Goal: Information Seeking & Learning: Learn about a topic

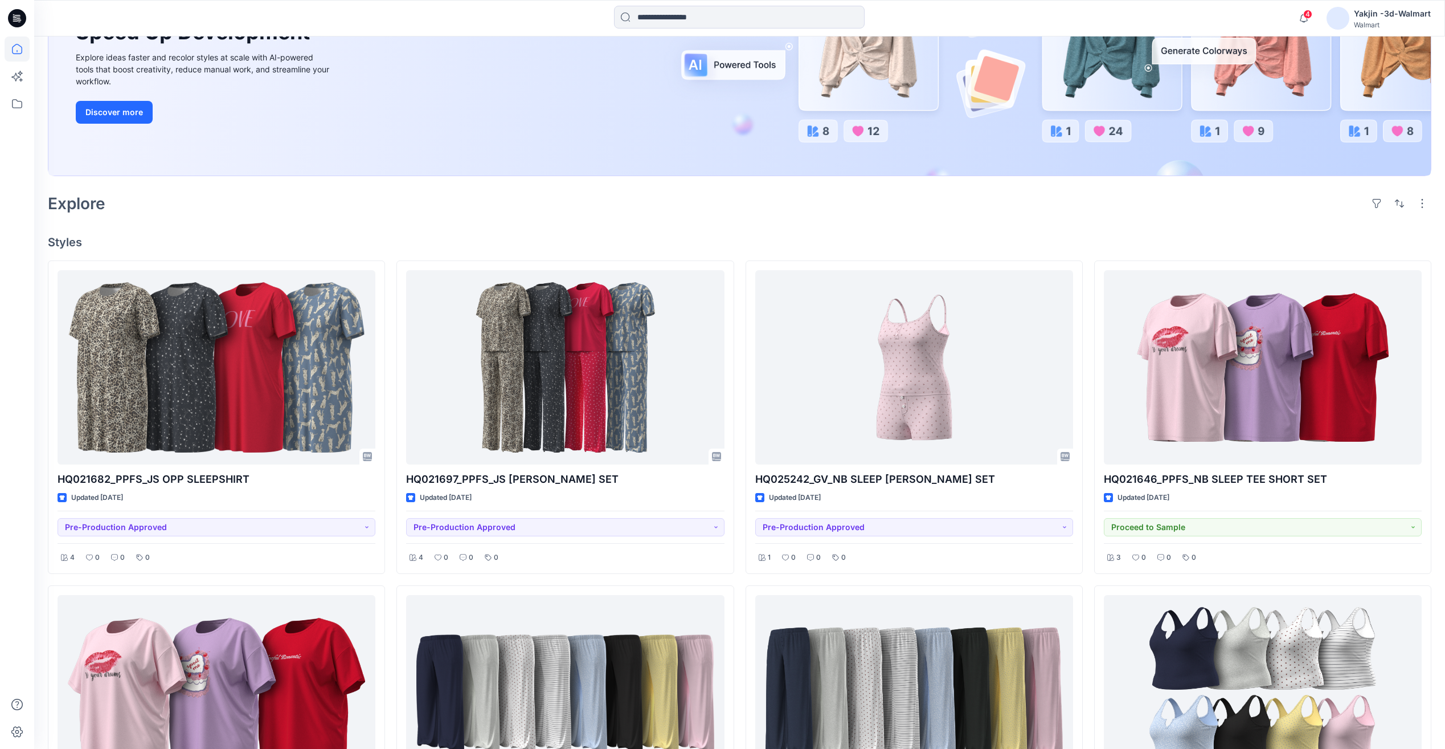
scroll to position [190, 0]
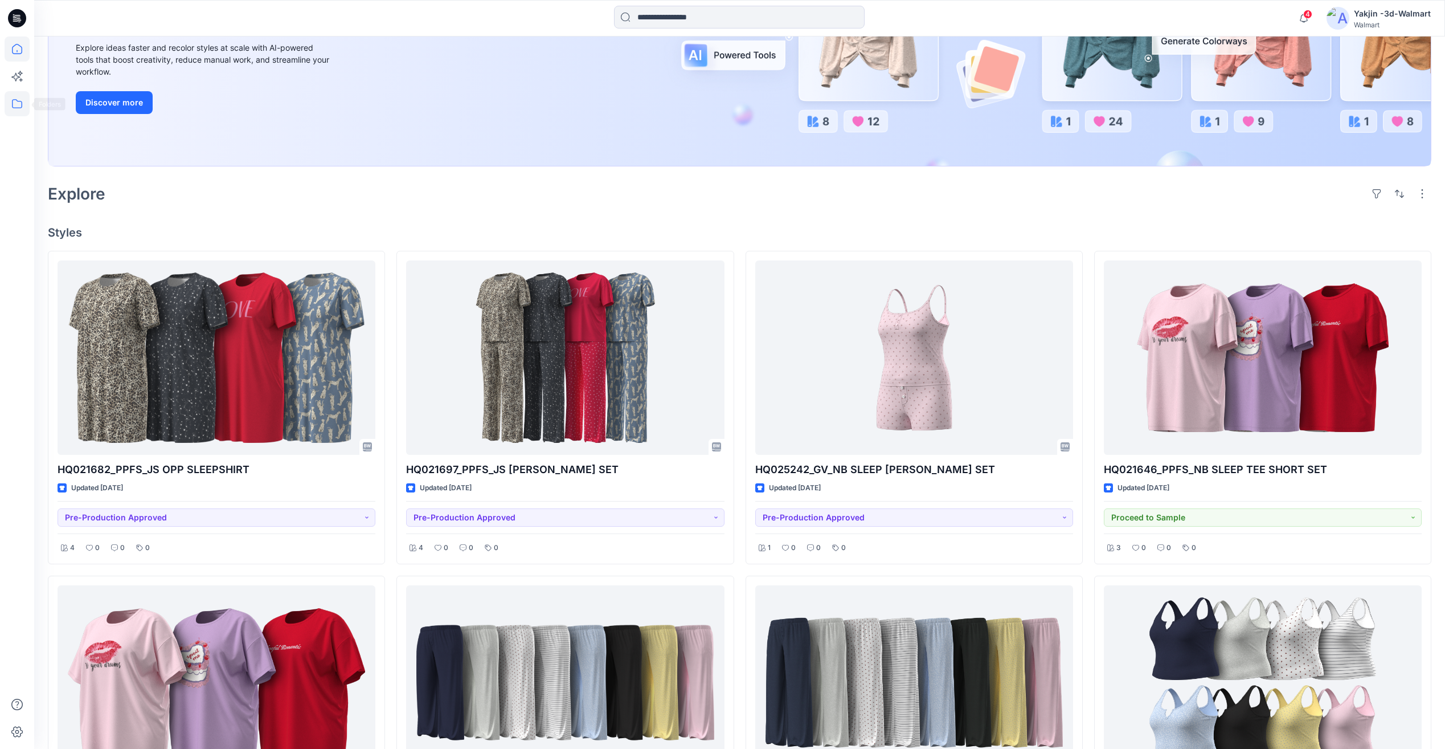
click at [9, 106] on icon at bounding box center [17, 103] width 25 height 25
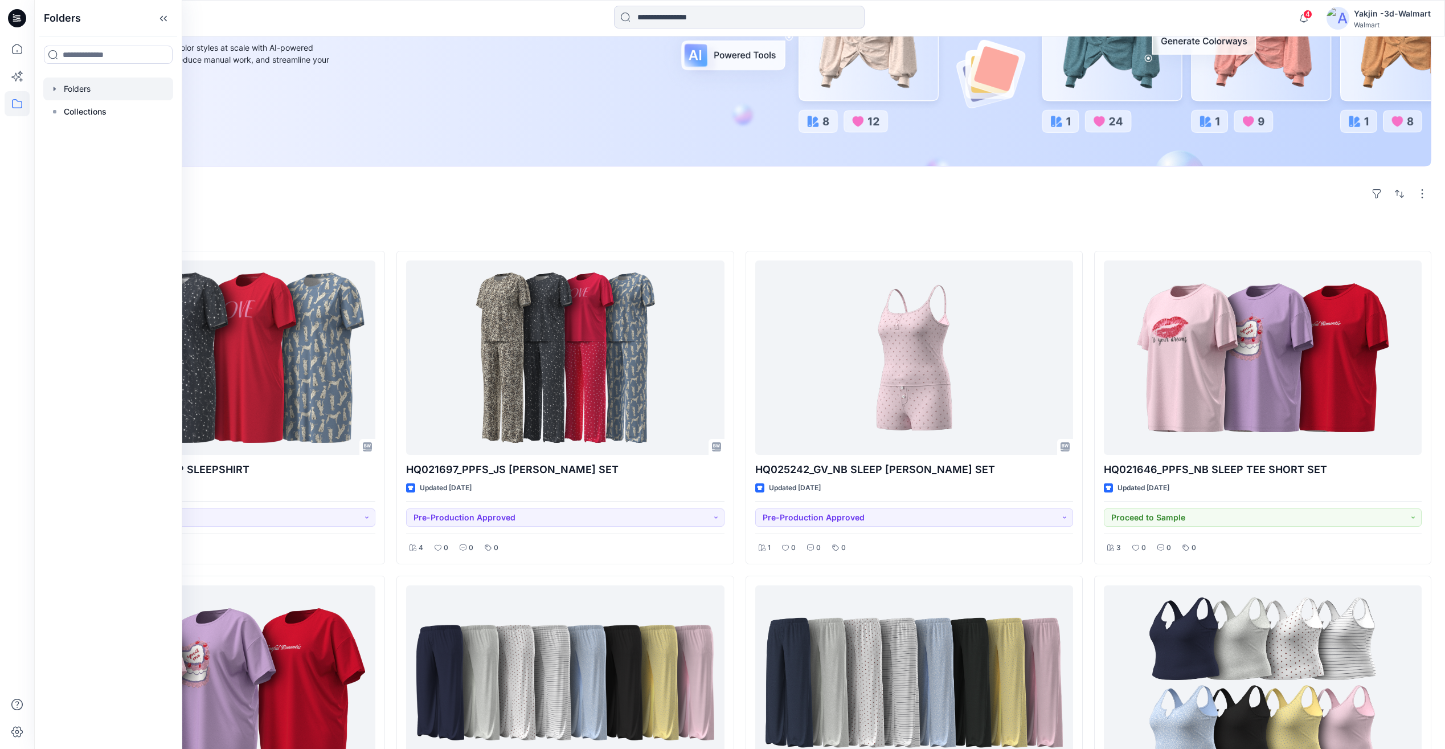
click at [93, 94] on div at bounding box center [108, 88] width 130 height 23
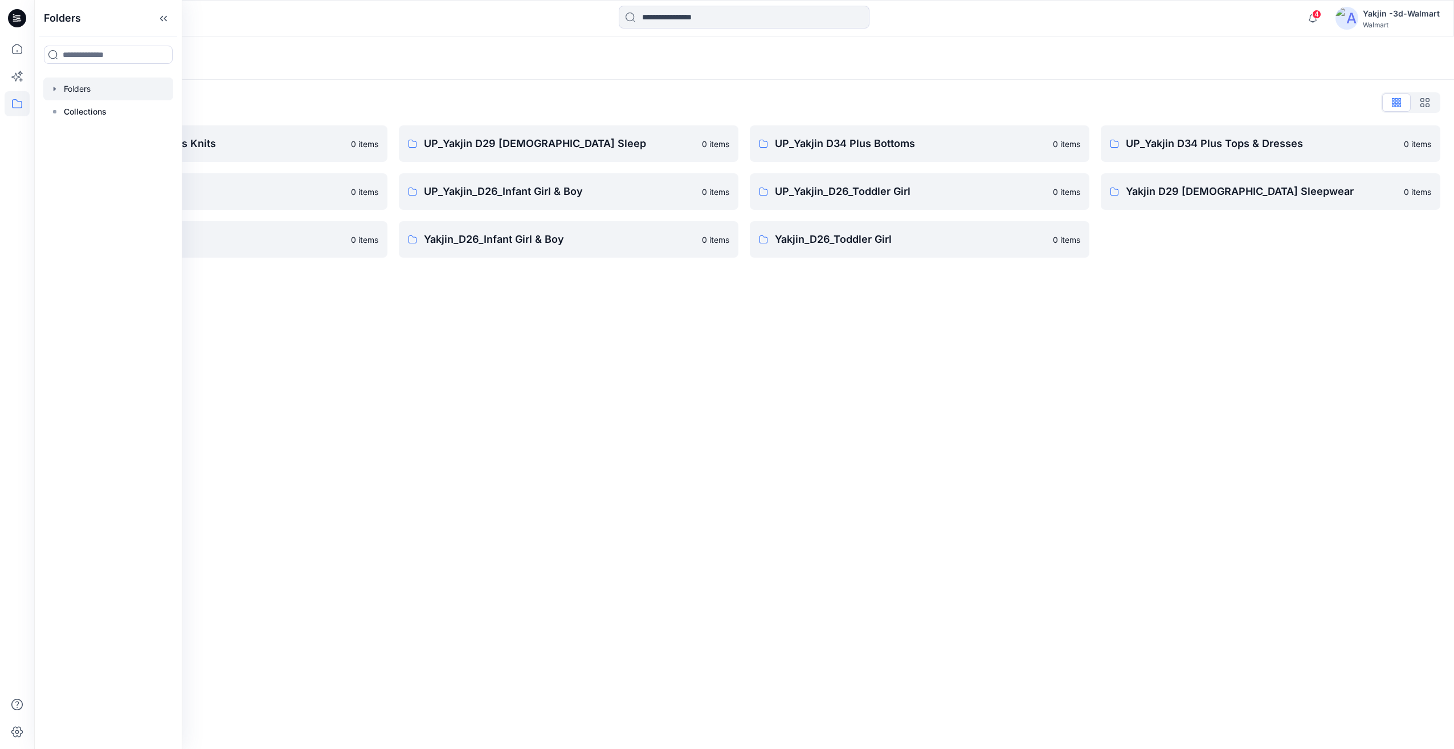
click at [641, 395] on div "Folders Folders List FA Yakjin D34 Womens Knits 0 items UP_Yakjin_D24_Boys 0 it…" at bounding box center [744, 392] width 1420 height 712
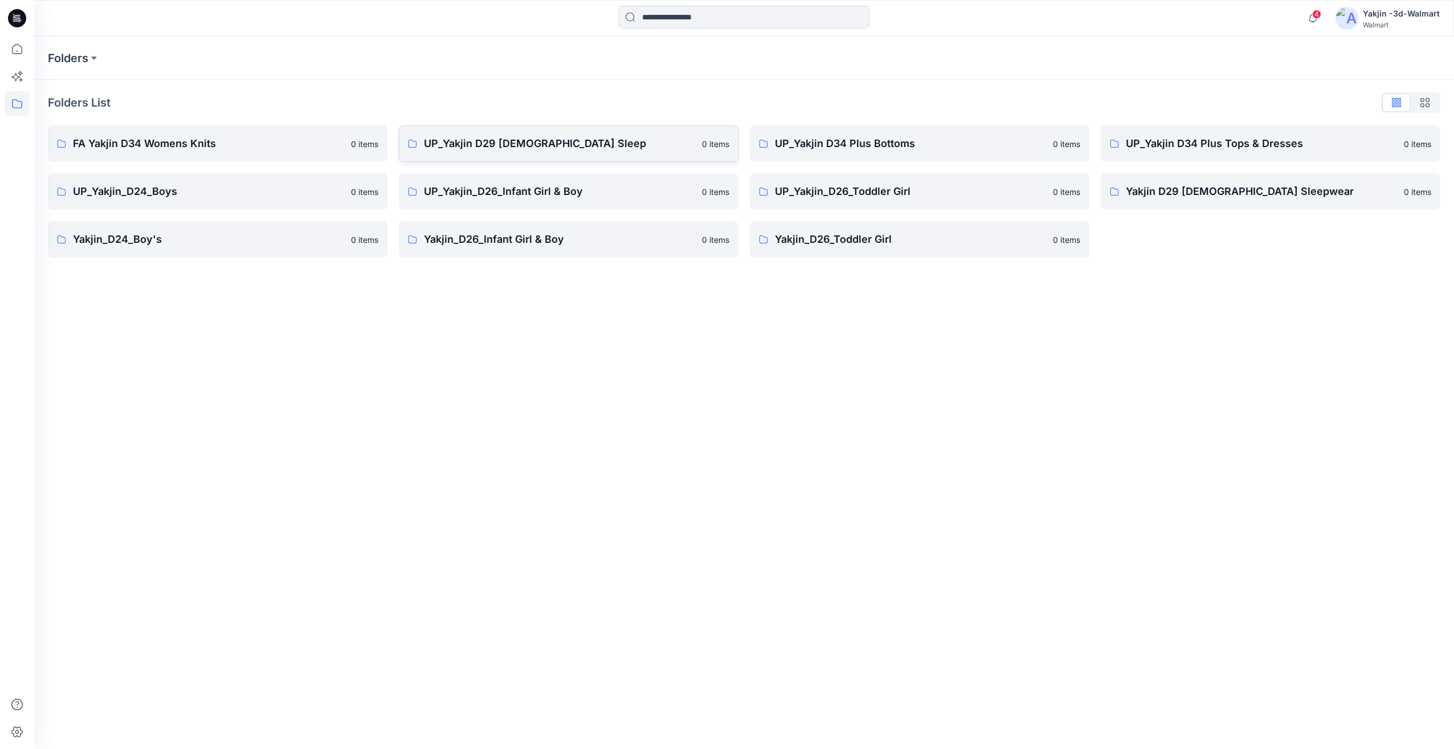
click at [471, 149] on p "UP_Yakjin D29 [DEMOGRAPHIC_DATA] Sleep" at bounding box center [559, 144] width 271 height 16
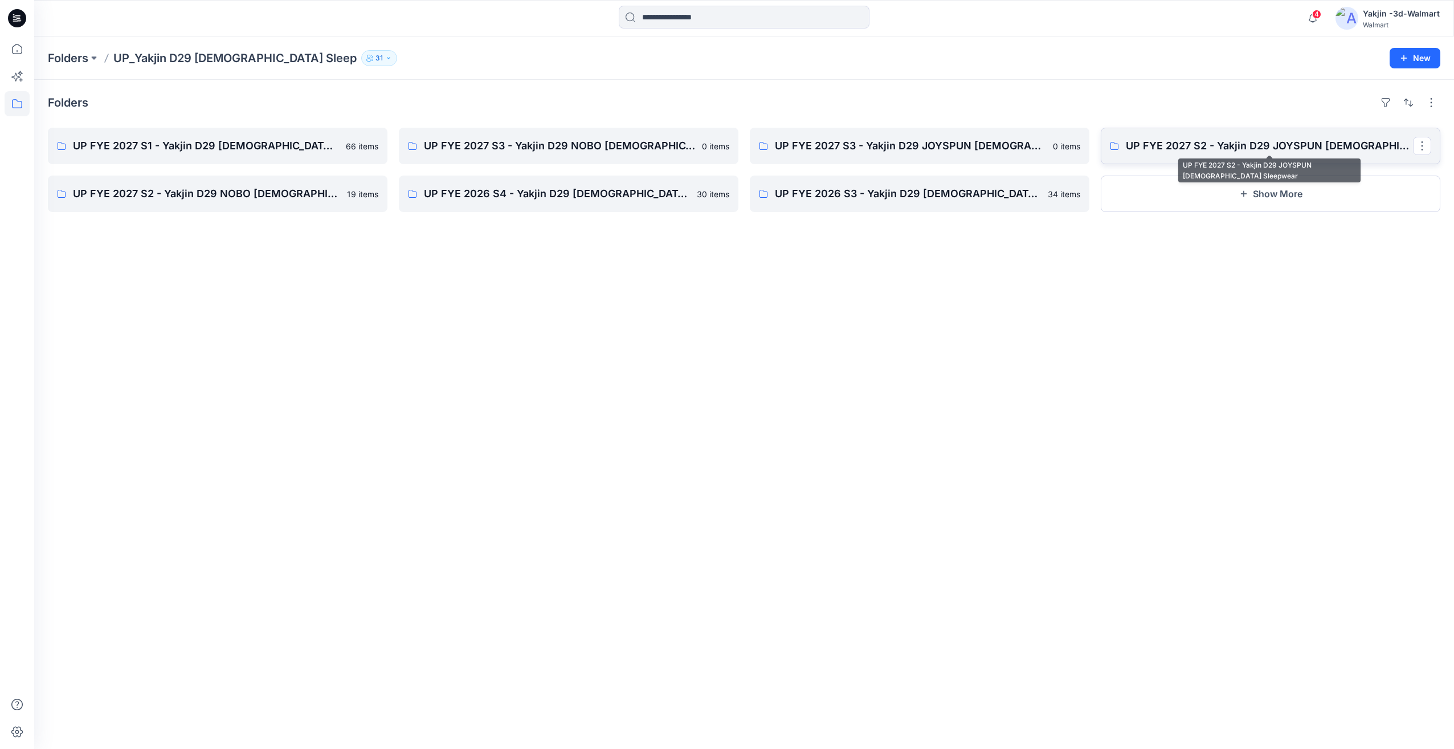
click at [1275, 138] on p "UP FYE 2027 S2 - Yakjin D29 JOYSPUN [DEMOGRAPHIC_DATA] Sleepwear" at bounding box center [1269, 146] width 287 height 16
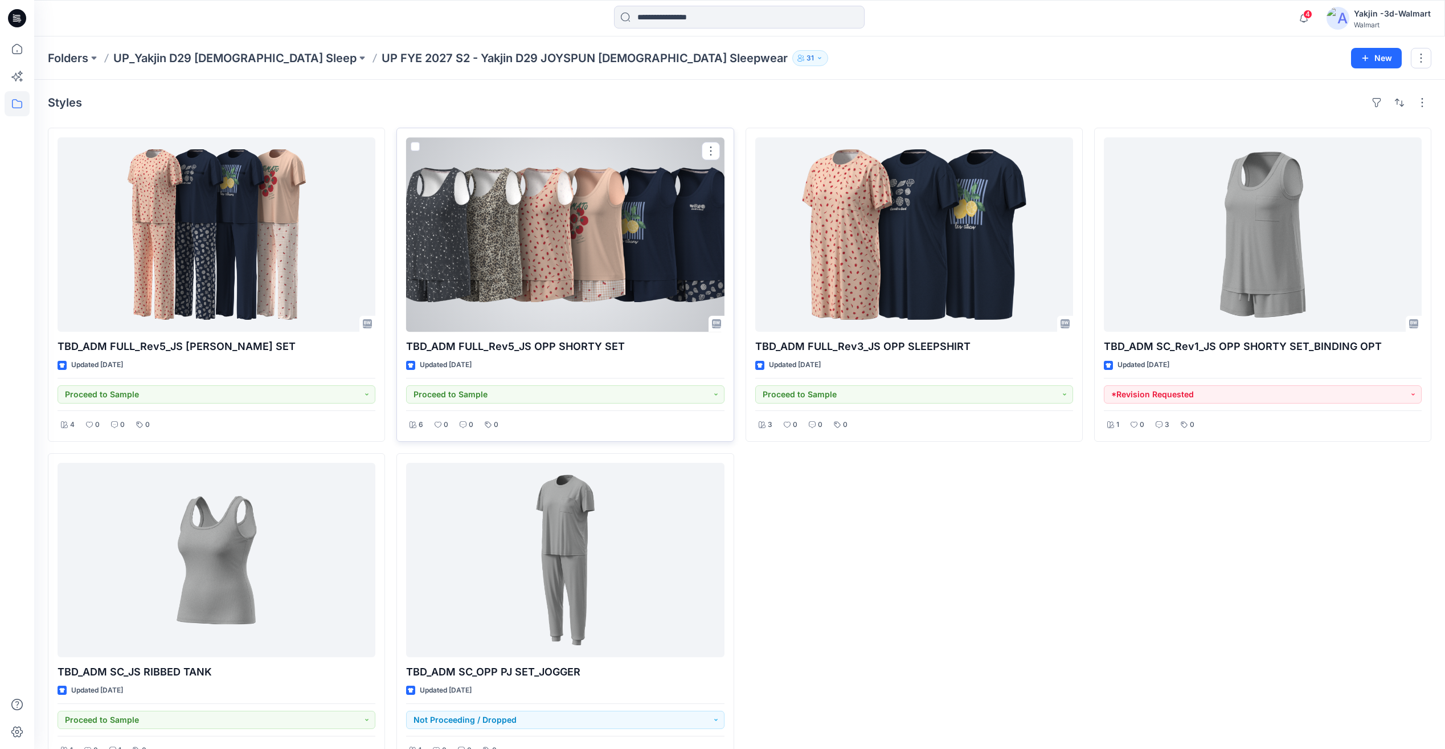
click at [574, 297] on div at bounding box center [565, 234] width 318 height 194
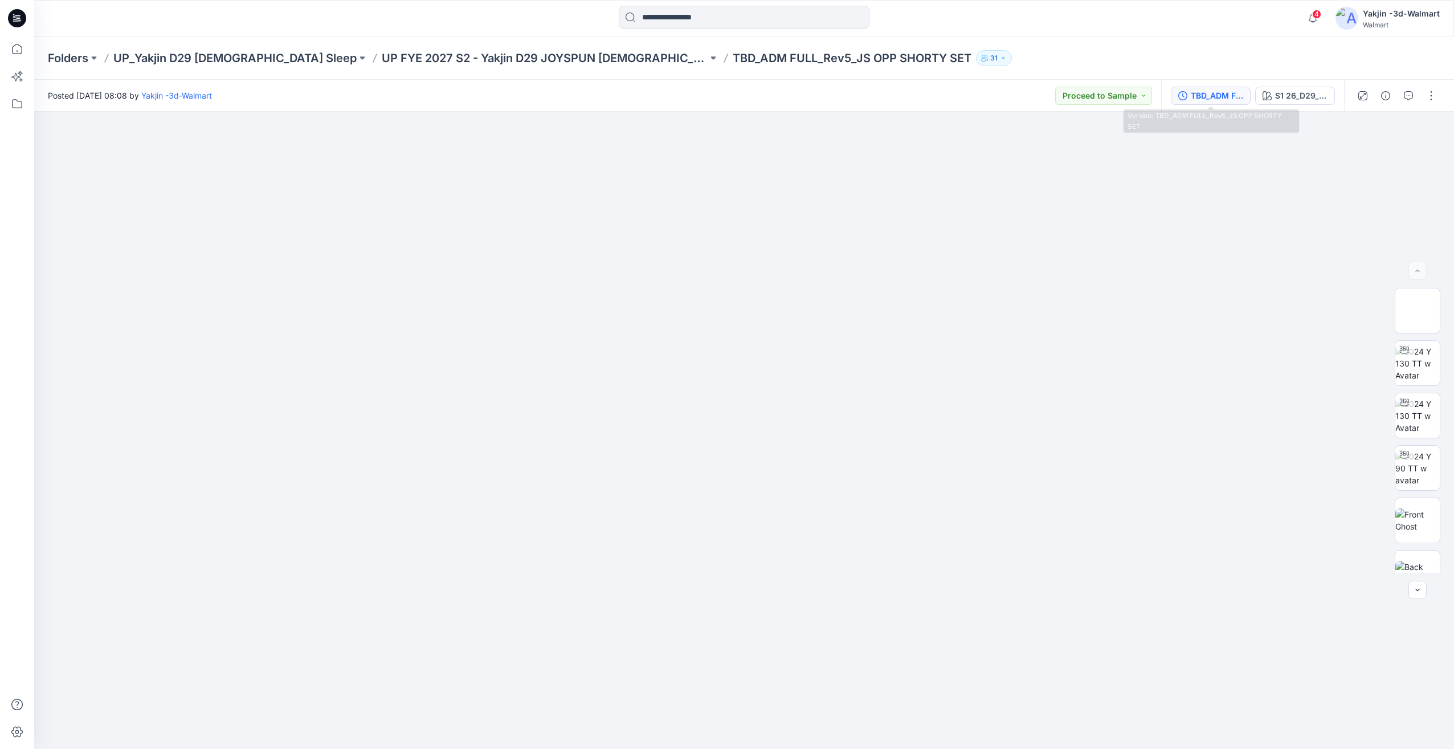
click at [1229, 101] on div "TBD_ADM FULL_Rev5_JS OPP SHORTY SET" at bounding box center [1217, 95] width 52 height 13
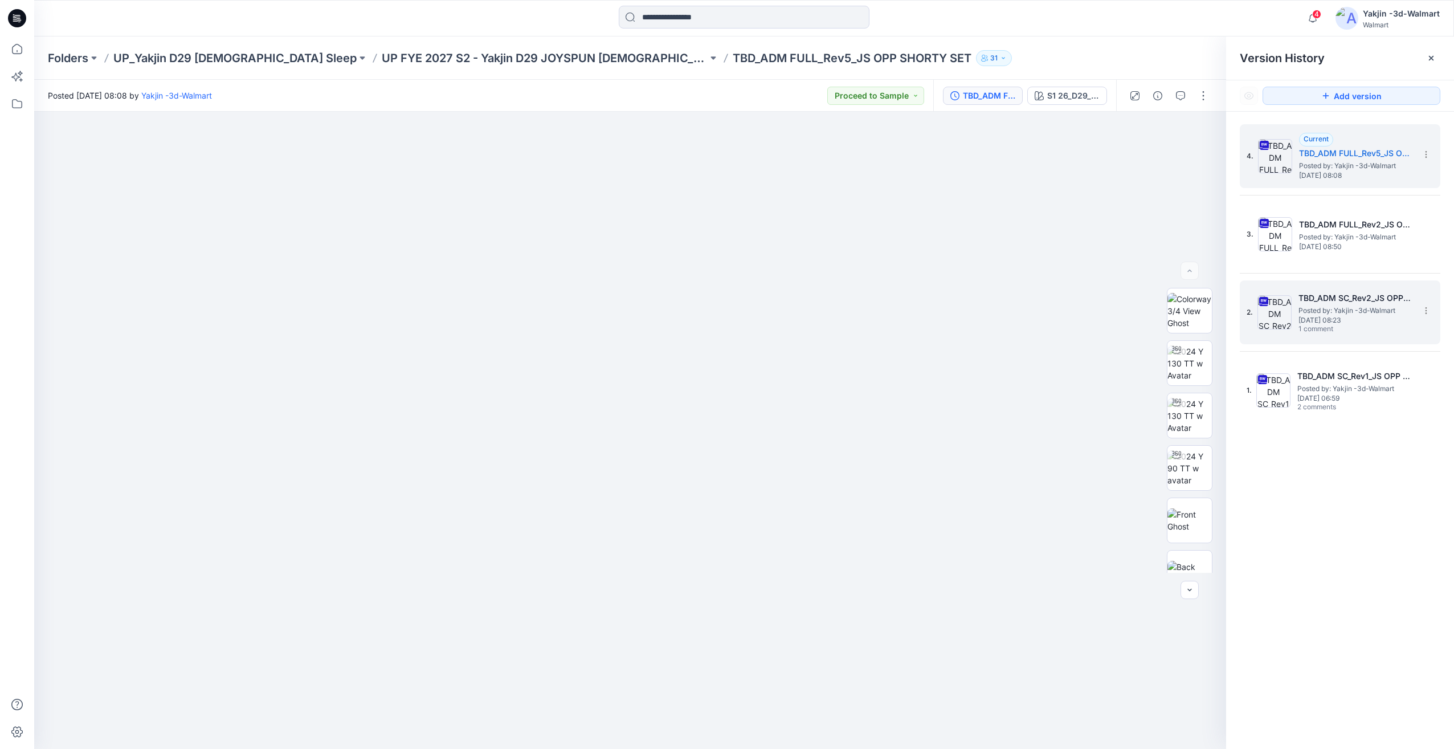
click at [1336, 314] on span "Posted by: Yakjin -3d-Walmart" at bounding box center [1355, 310] width 114 height 11
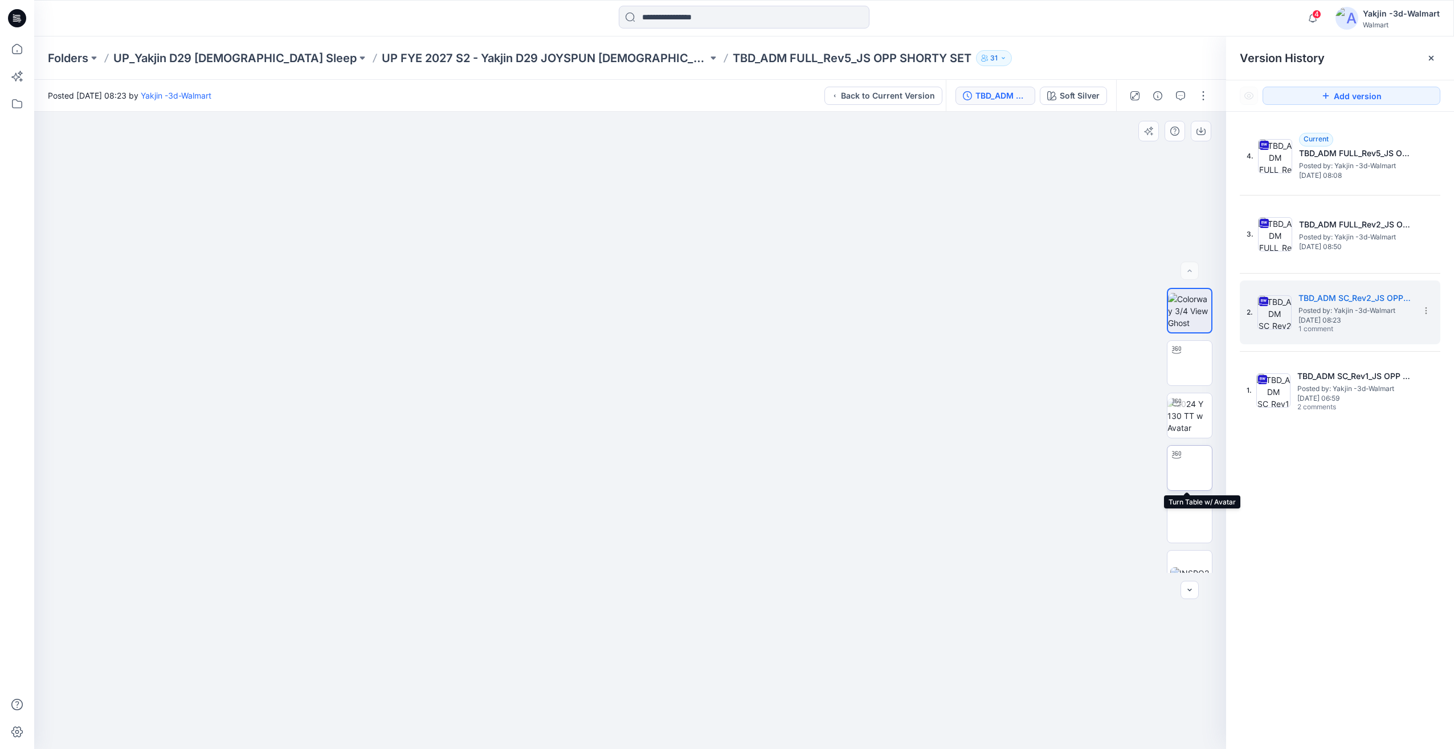
click at [1190, 468] on img at bounding box center [1190, 468] width 0 height 0
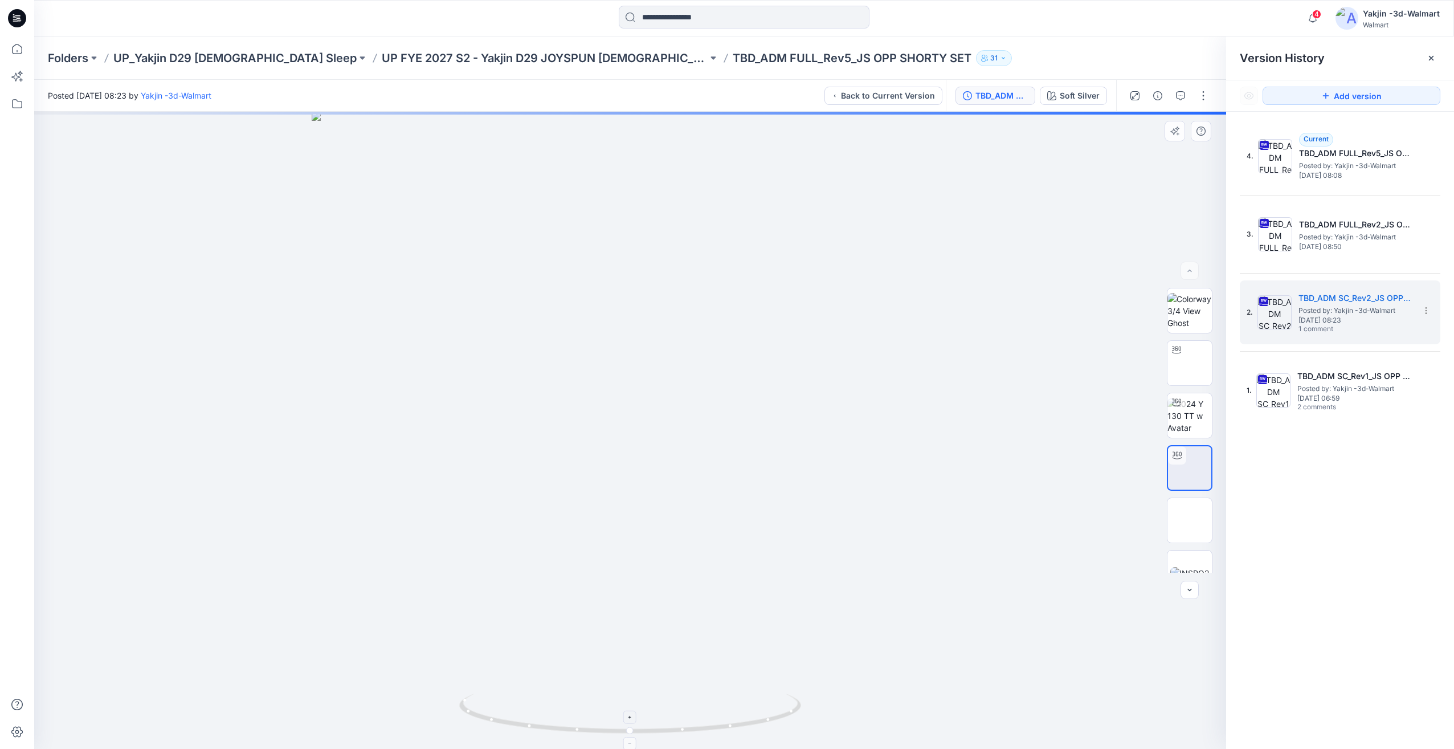
click at [611, 713] on icon at bounding box center [631, 714] width 345 height 43
drag, startPoint x: 655, startPoint y: 708, endPoint x: 607, endPoint y: 711, distance: 48.5
click at [607, 711] on icon at bounding box center [631, 714] width 345 height 43
drag, startPoint x: 648, startPoint y: 713, endPoint x: 563, endPoint y: 721, distance: 85.8
click at [563, 721] on icon at bounding box center [631, 714] width 345 height 43
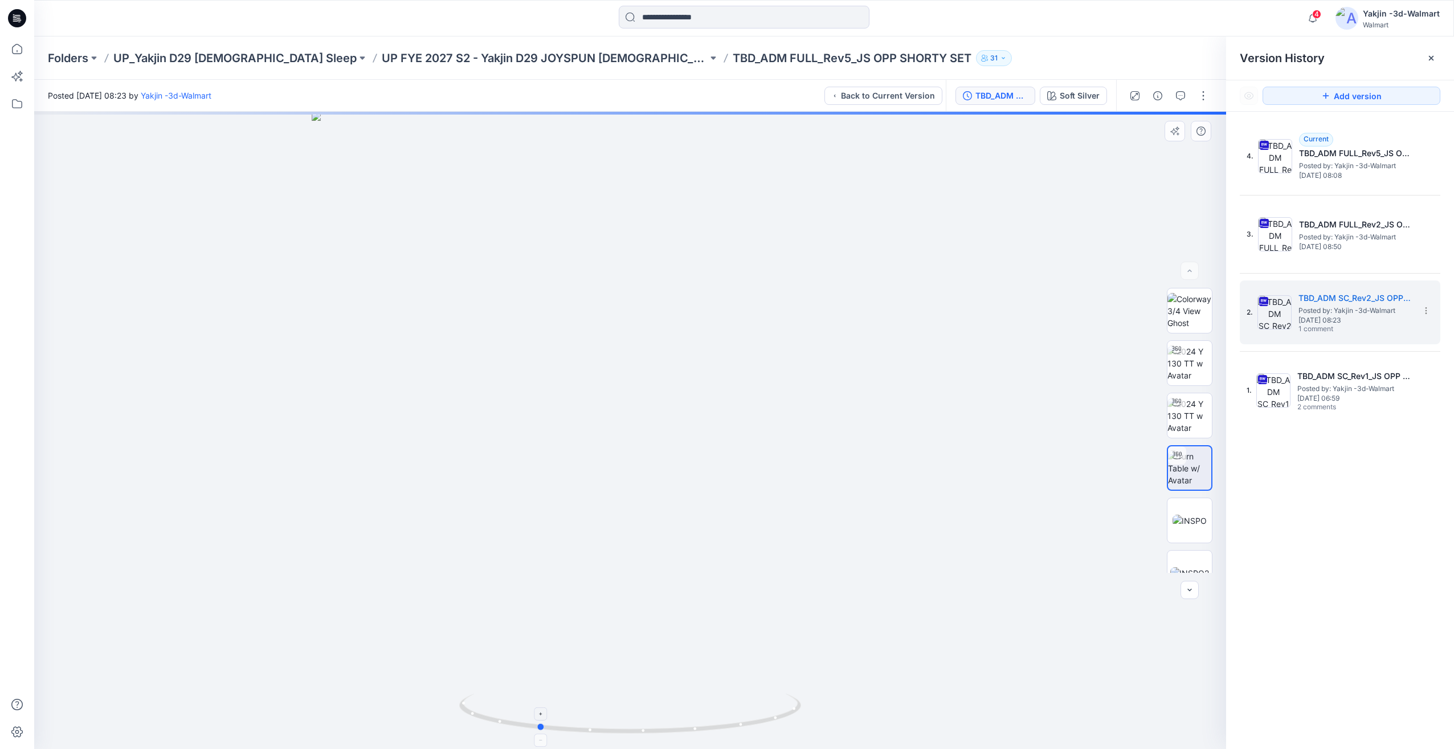
drag, startPoint x: 667, startPoint y: 704, endPoint x: 674, endPoint y: 704, distance: 6.9
click at [674, 704] on icon at bounding box center [631, 714] width 345 height 43
click at [1347, 375] on h5 "TBD_ADM SC_Rev1_JS OPP SHORTY SET_BAND OPT" at bounding box center [1354, 376] width 114 height 14
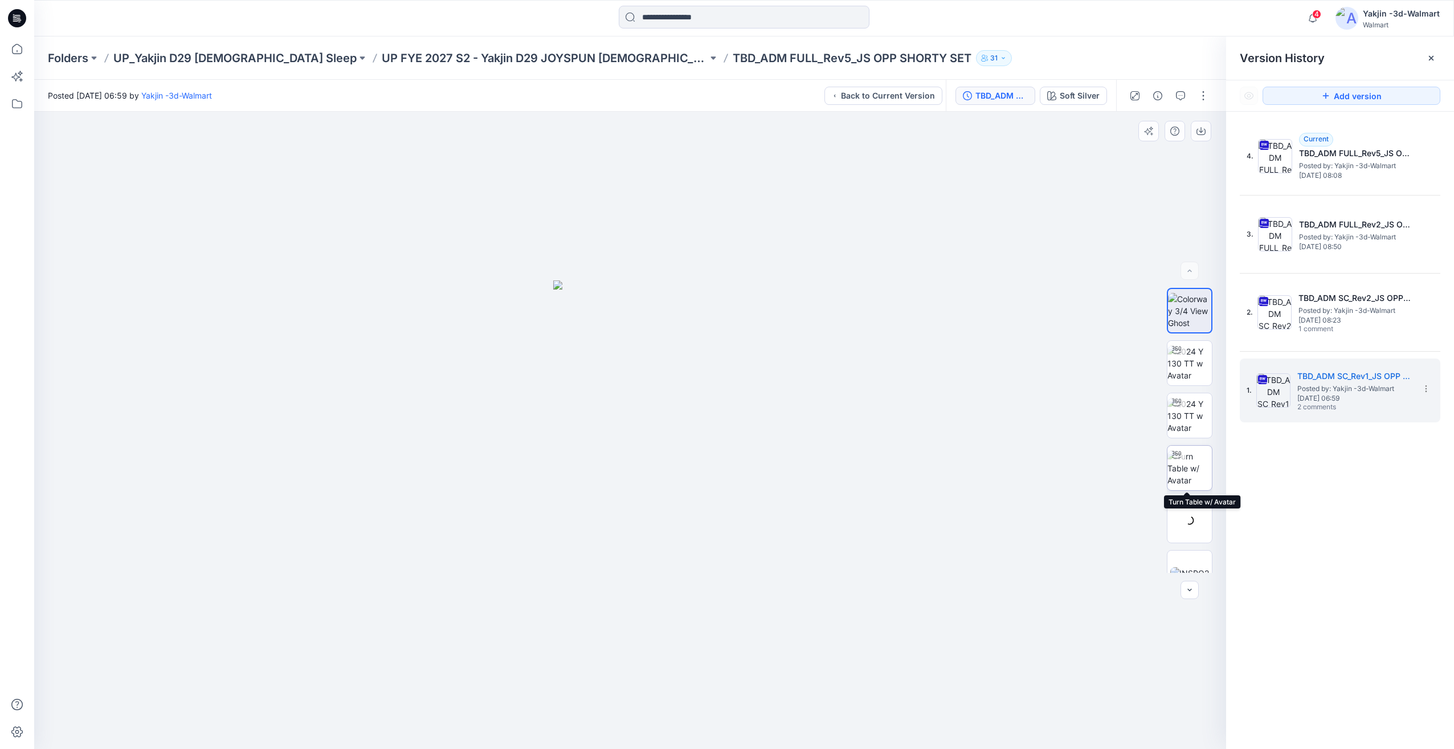
click at [1184, 484] on img at bounding box center [1189, 468] width 44 height 36
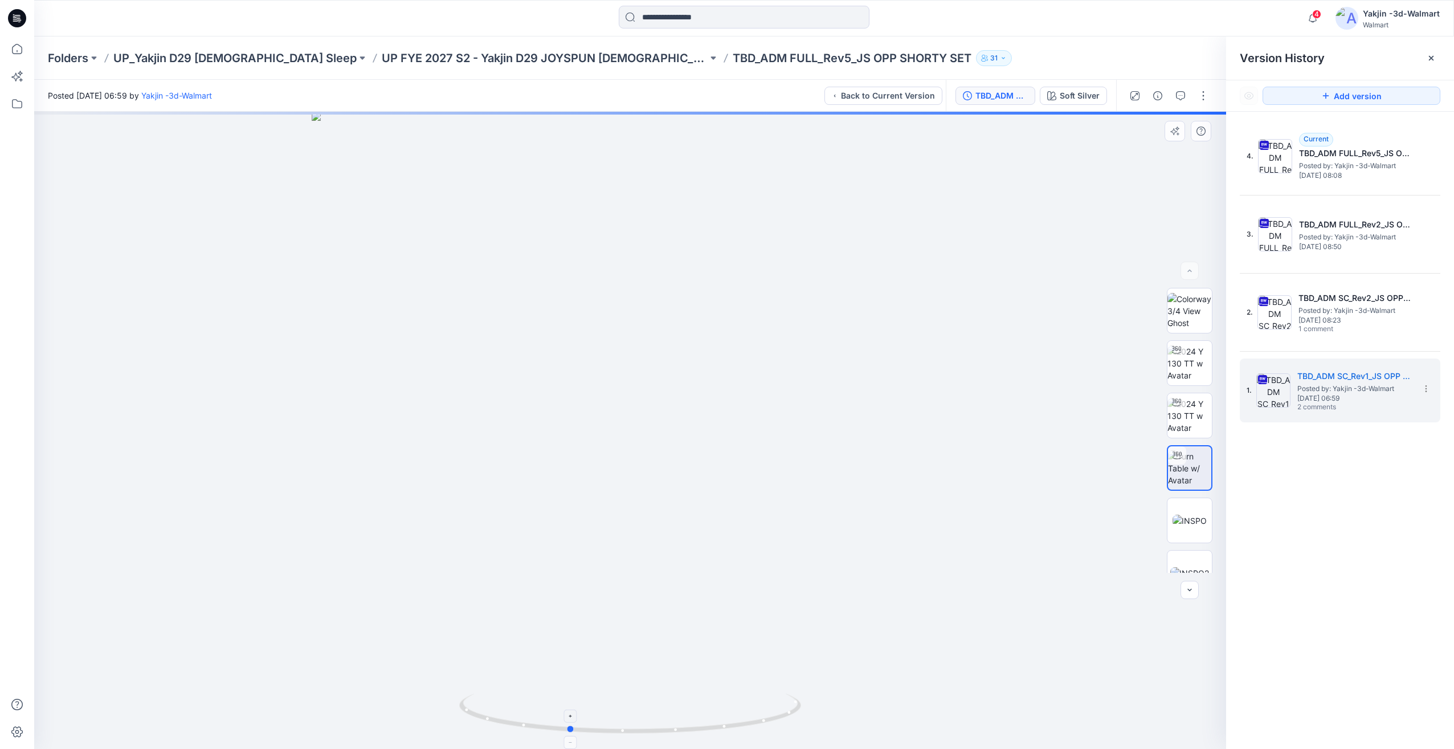
drag, startPoint x: 694, startPoint y: 720, endPoint x: 632, endPoint y: 730, distance: 62.9
click at [632, 730] on icon at bounding box center [631, 714] width 345 height 43
drag, startPoint x: 681, startPoint y: 722, endPoint x: 599, endPoint y: 722, distance: 82.0
click at [599, 722] on icon at bounding box center [631, 714] width 345 height 43
drag, startPoint x: 602, startPoint y: 717, endPoint x: 553, endPoint y: 716, distance: 49.6
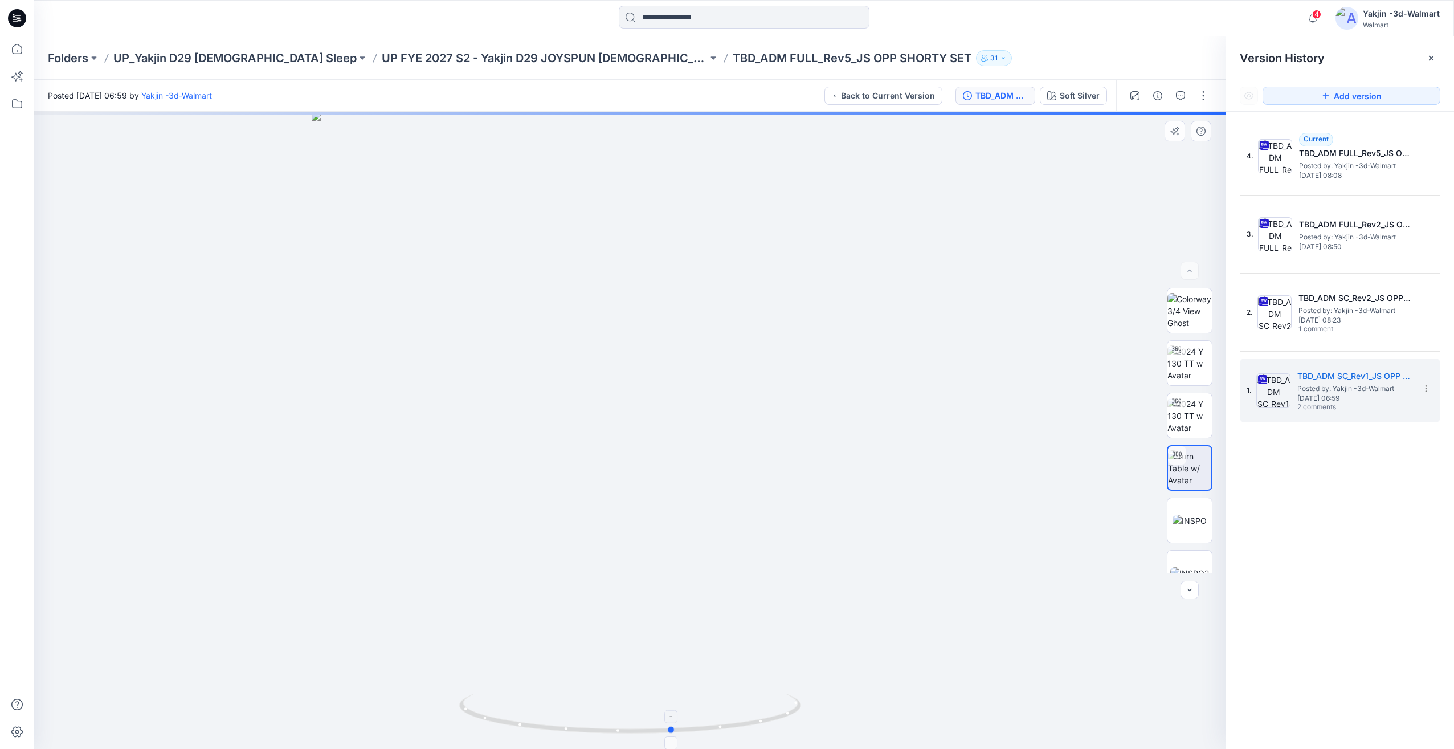
click at [553, 716] on icon at bounding box center [631, 714] width 345 height 43
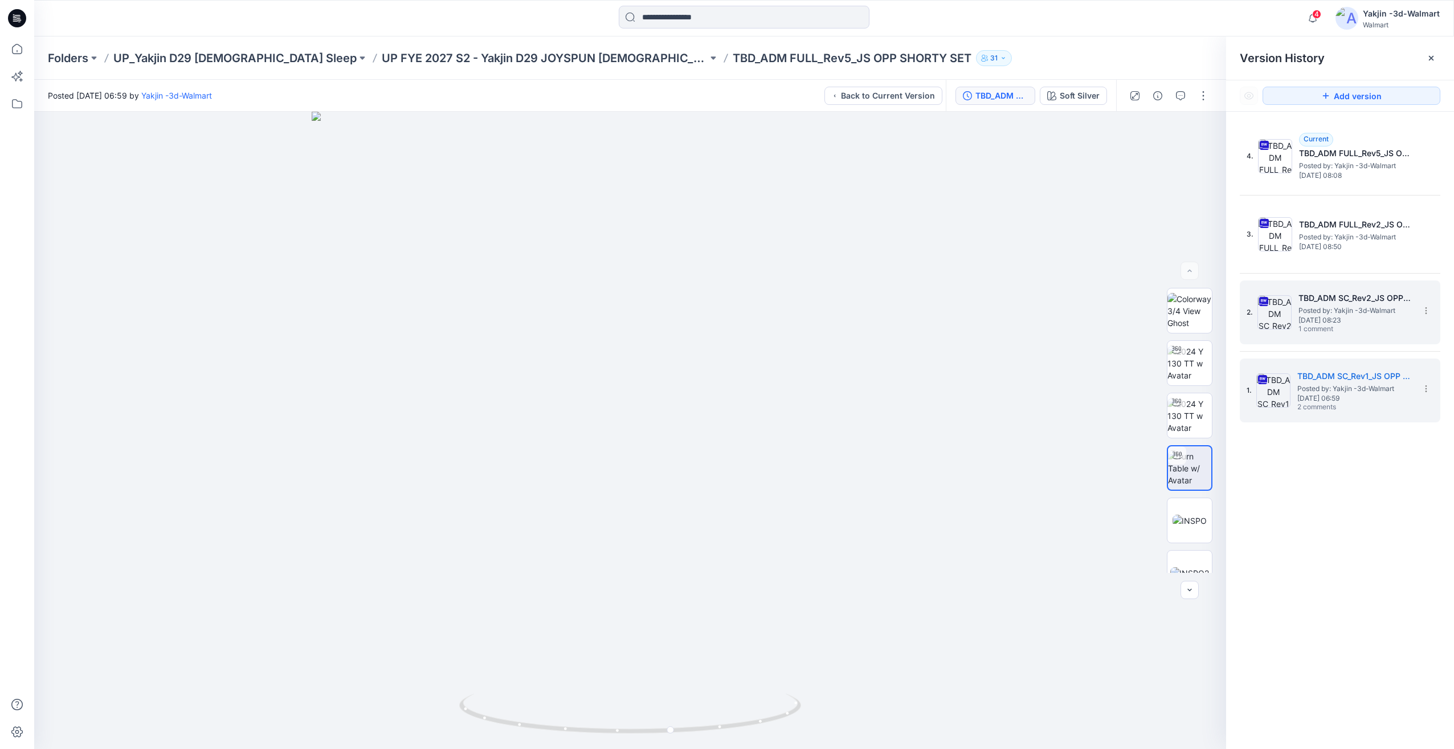
click at [1248, 327] on div "2. TBD_ADM SC_Rev2_JS OPP SHORTY SET Posted by: Yakjin -3d-Walmart [DATE] 08:23…" at bounding box center [1331, 312] width 171 height 55
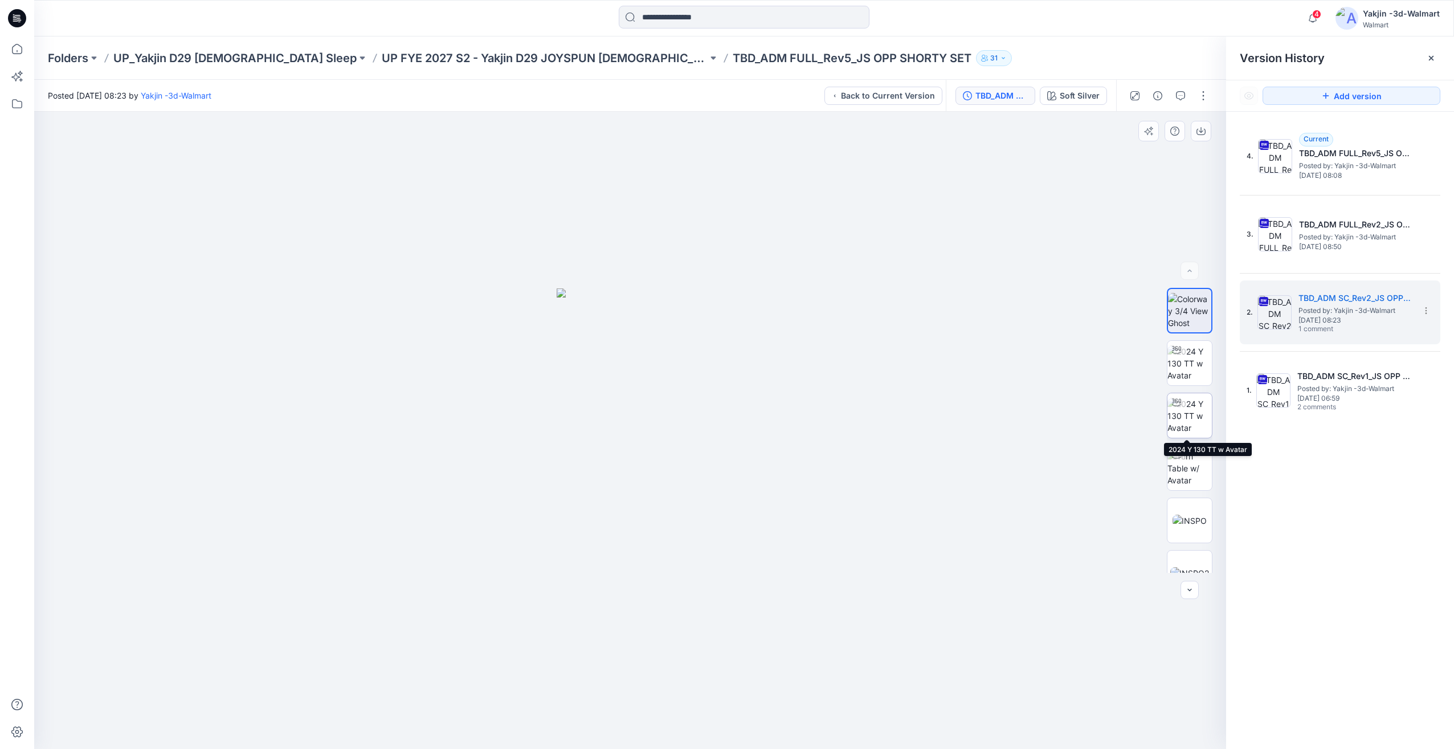
click at [1193, 434] on img at bounding box center [1189, 416] width 44 height 36
drag, startPoint x: 735, startPoint y: 700, endPoint x: 775, endPoint y: 699, distance: 40.5
click at [775, 699] on icon at bounding box center [631, 714] width 345 height 43
drag, startPoint x: 648, startPoint y: 713, endPoint x: 739, endPoint y: 710, distance: 90.6
click at [739, 710] on icon at bounding box center [631, 714] width 345 height 43
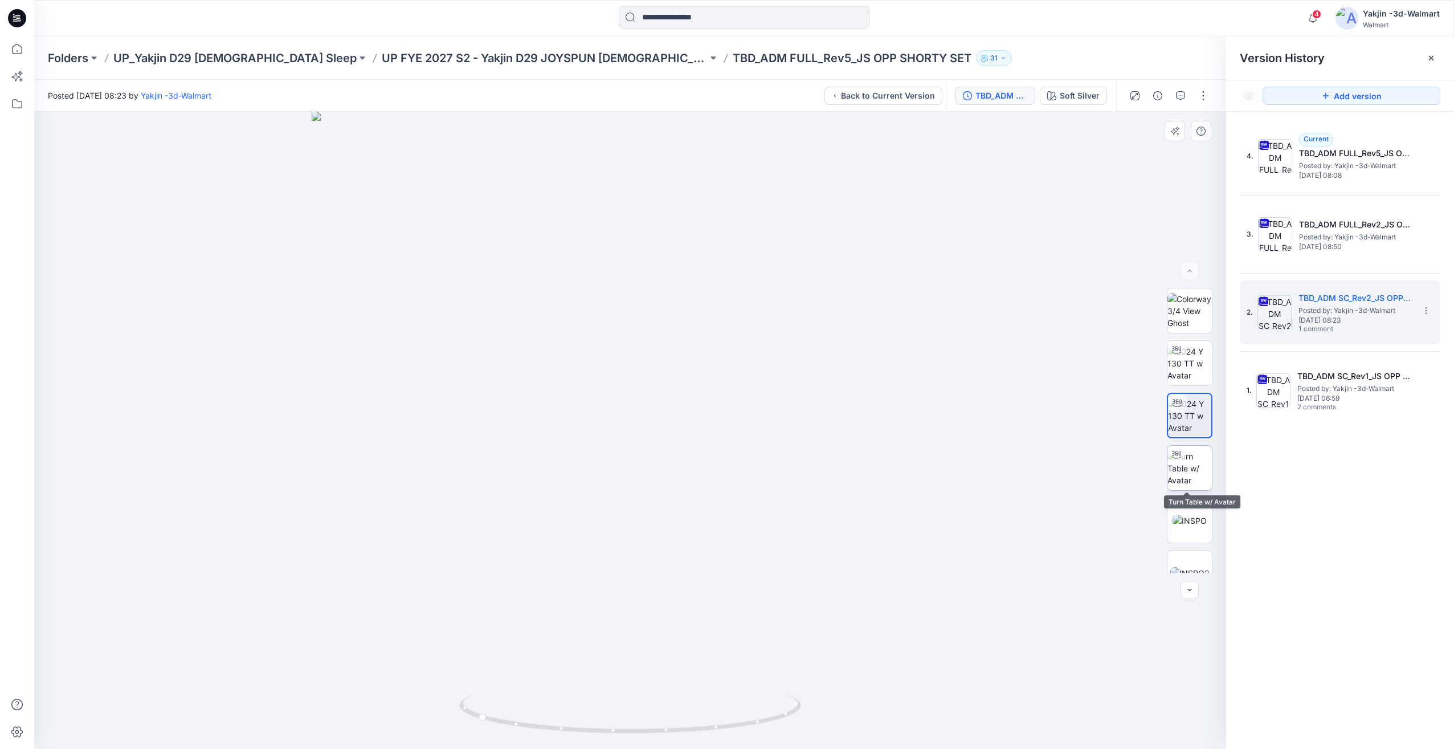
click at [1173, 484] on img at bounding box center [1189, 468] width 44 height 36
drag, startPoint x: 664, startPoint y: 717, endPoint x: 761, endPoint y: 701, distance: 98.1
click at [761, 701] on icon at bounding box center [631, 714] width 345 height 43
drag, startPoint x: 704, startPoint y: 686, endPoint x: 794, endPoint y: 689, distance: 90.0
click at [794, 689] on div at bounding box center [630, 430] width 1192 height 637
